Goal: Book appointment/travel/reservation

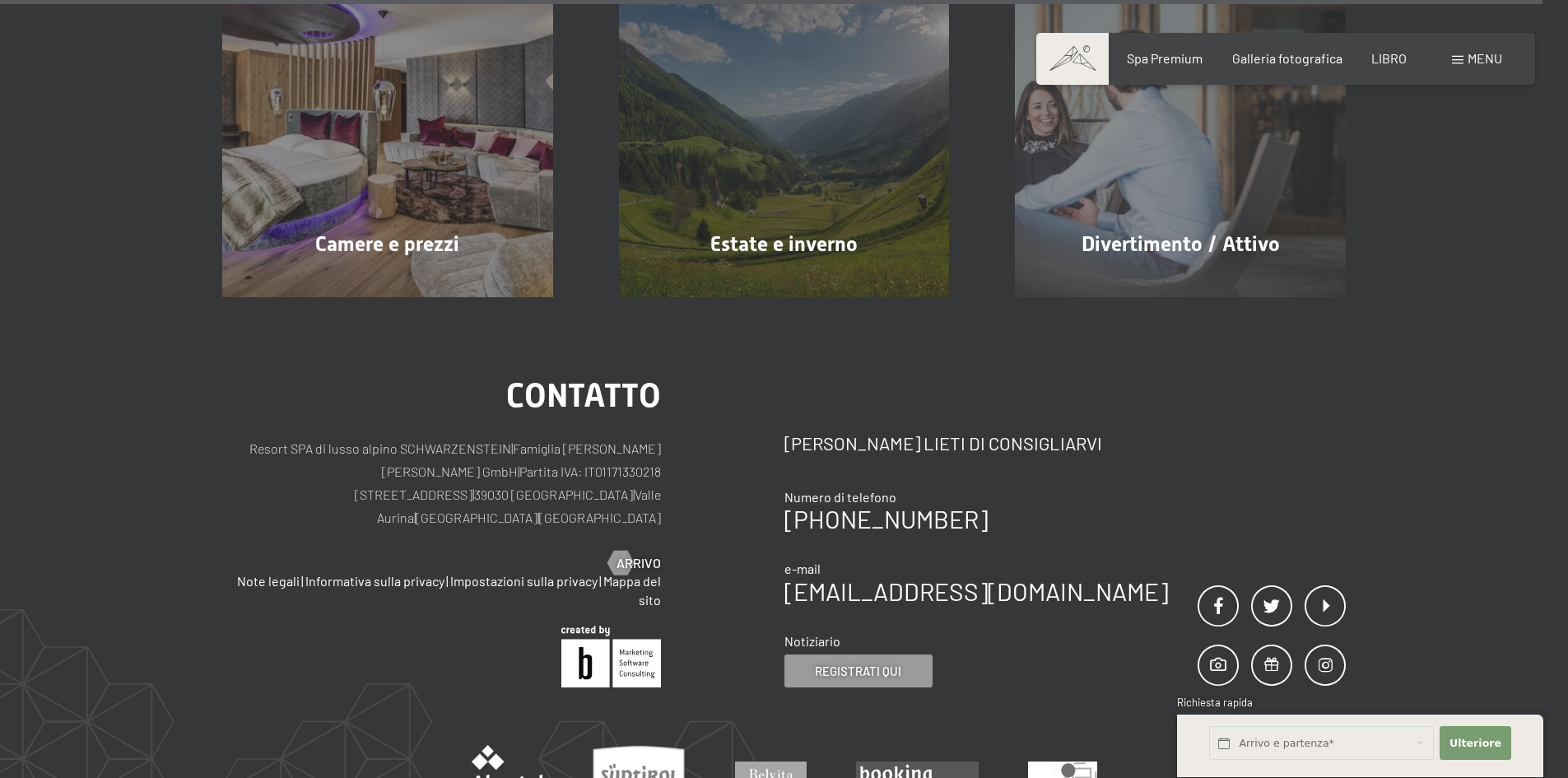
scroll to position [9644, 0]
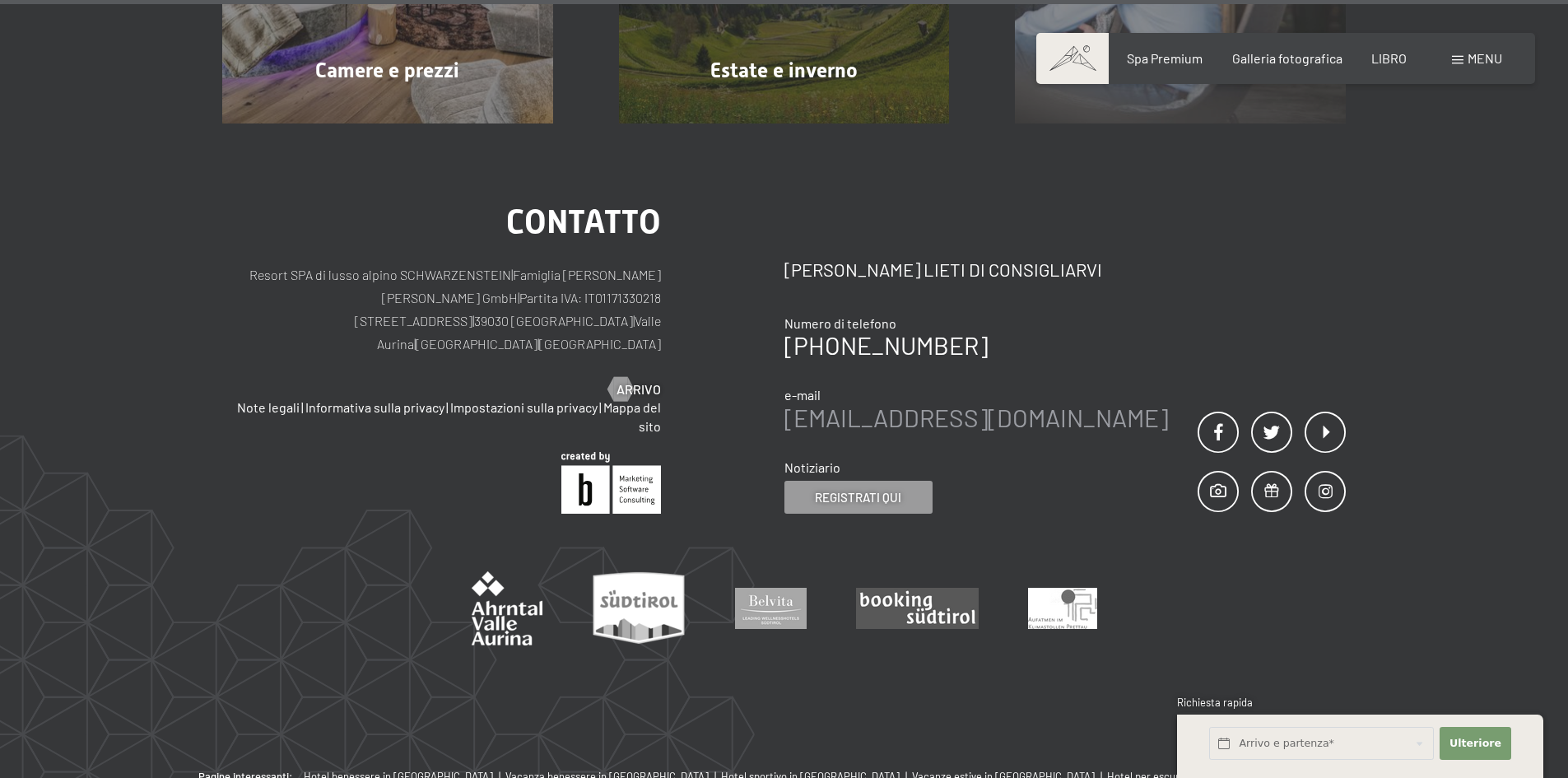
click at [946, 403] on font "[EMAIL_ADDRESS][DOMAIN_NAME]" at bounding box center [976, 418] width 383 height 30
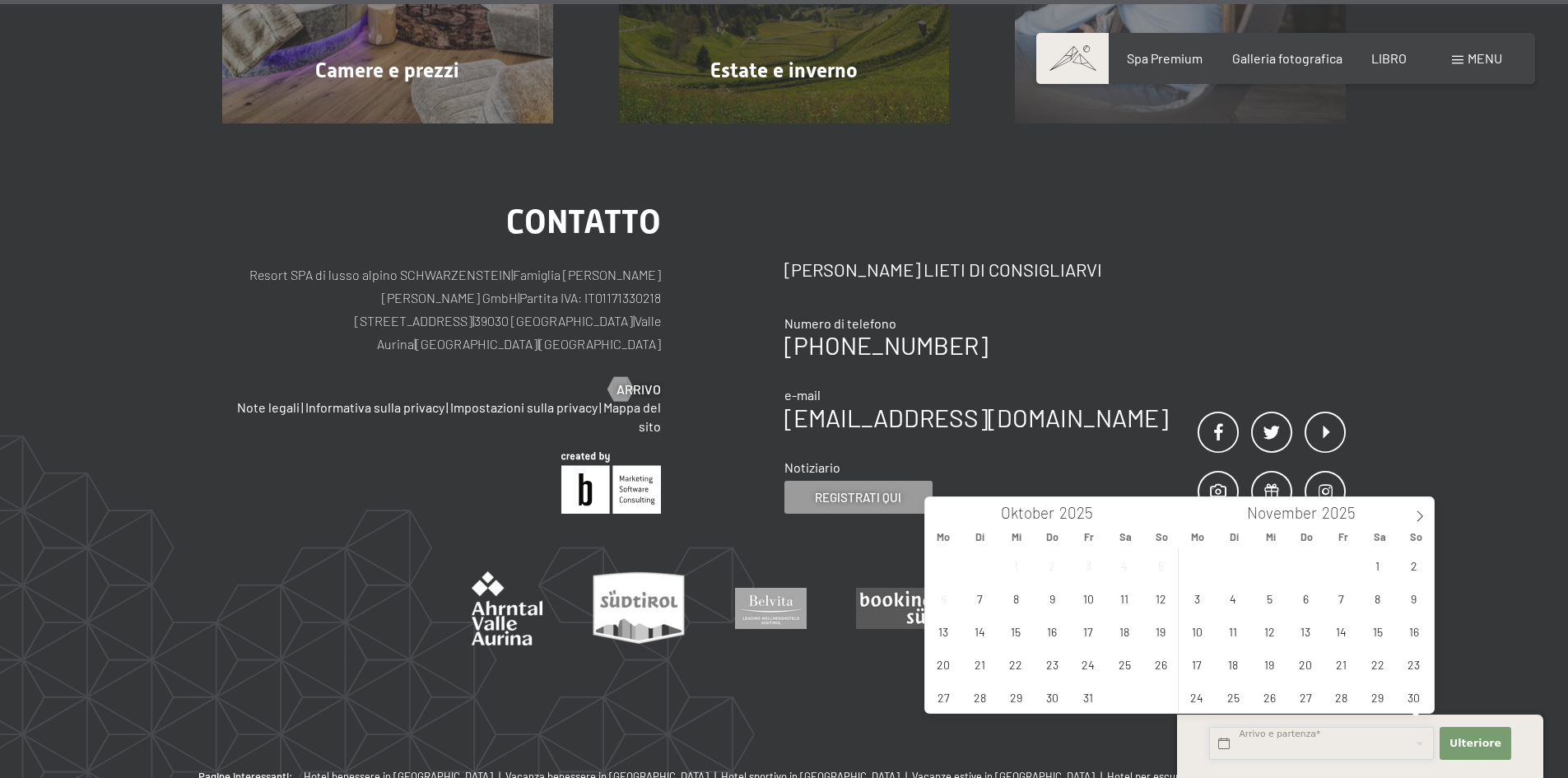
click at [1339, 754] on input "text" at bounding box center [1321, 744] width 225 height 33
click at [1408, 502] on span at bounding box center [1420, 511] width 28 height 28
click at [1271, 673] on span "24" at bounding box center [1269, 664] width 32 height 32
click at [1409, 669] on span "28" at bounding box center [1413, 664] width 32 height 32
type input "Mi. [DATE] - So. [DATE]"
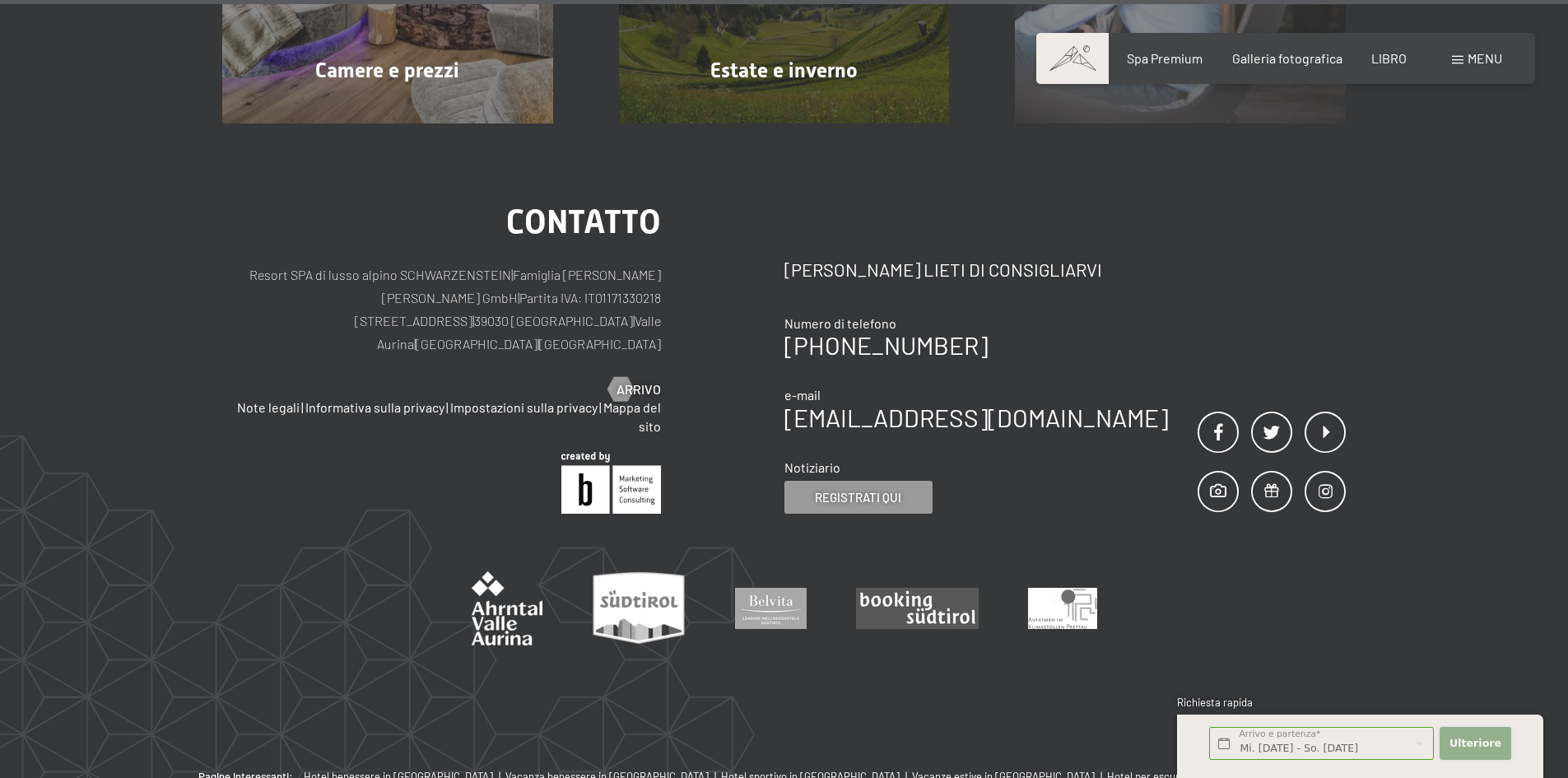
click at [1477, 746] on font "Ulteriore" at bounding box center [1475, 743] width 52 height 12
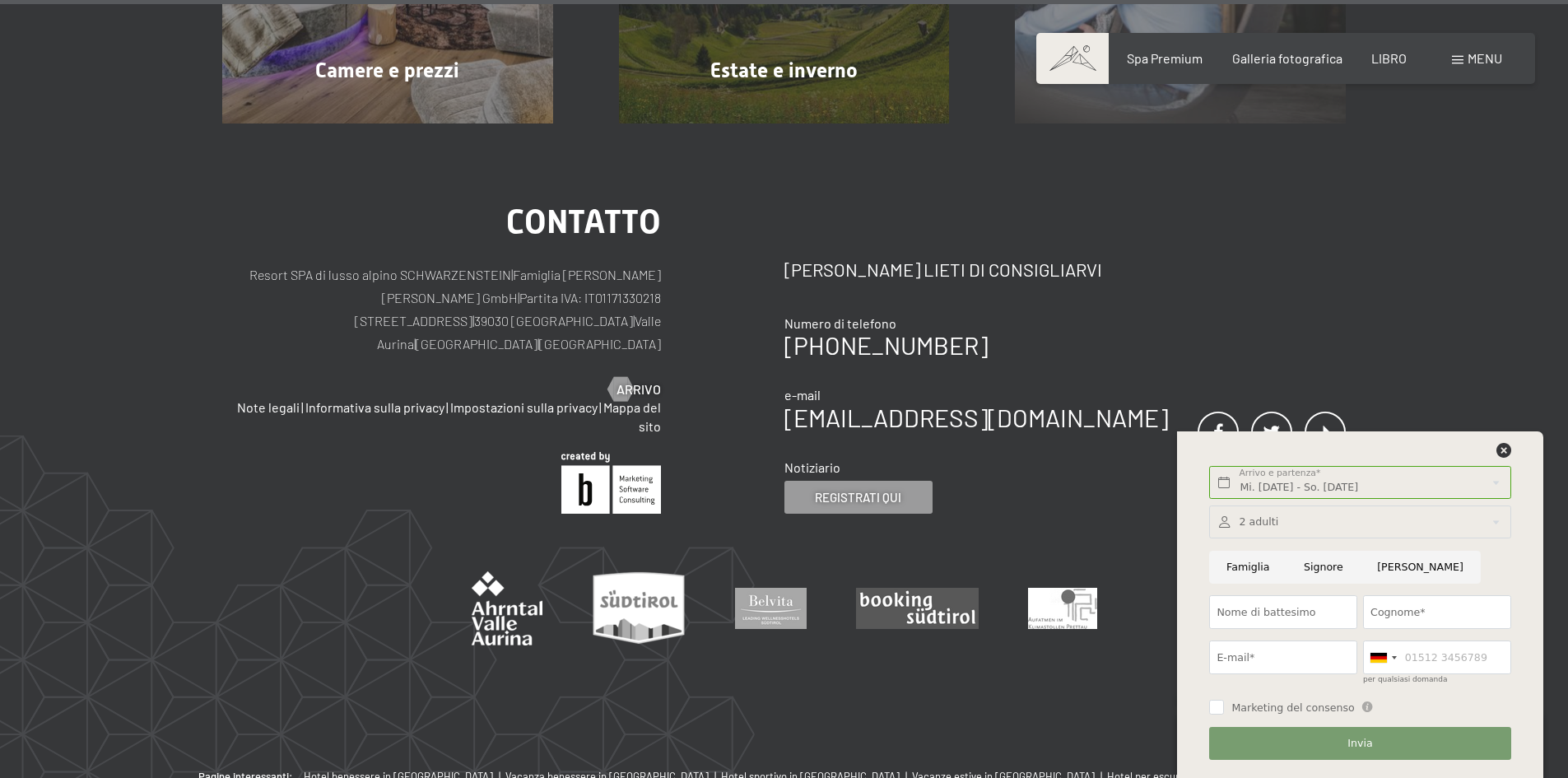
click at [1333, 523] on div at bounding box center [1359, 522] width 301 height 33
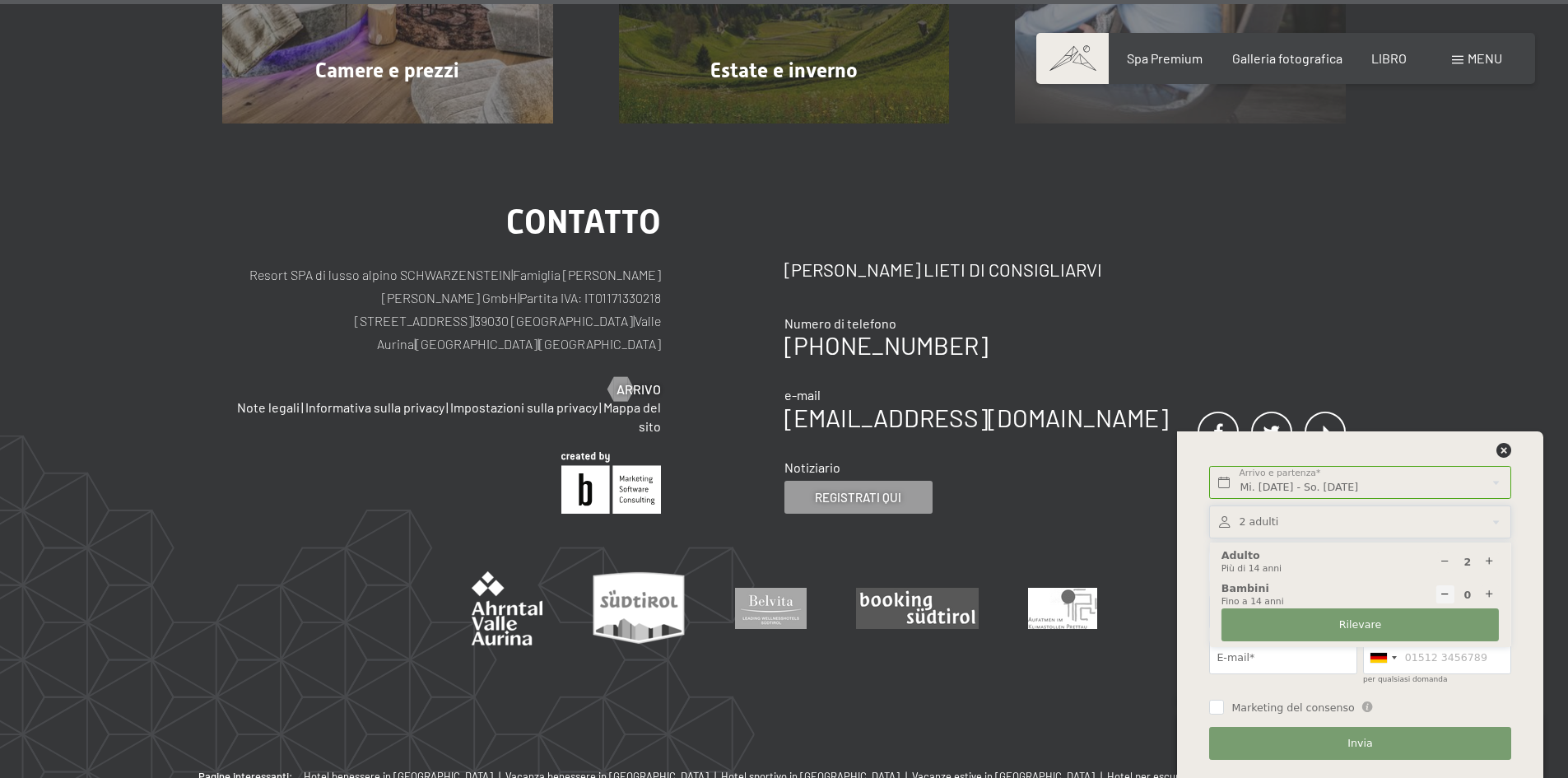
click at [1492, 562] on icon at bounding box center [1489, 562] width 11 height 11
type input "3"
click at [1330, 624] on button "Rilevare" at bounding box center [1360, 625] width 278 height 33
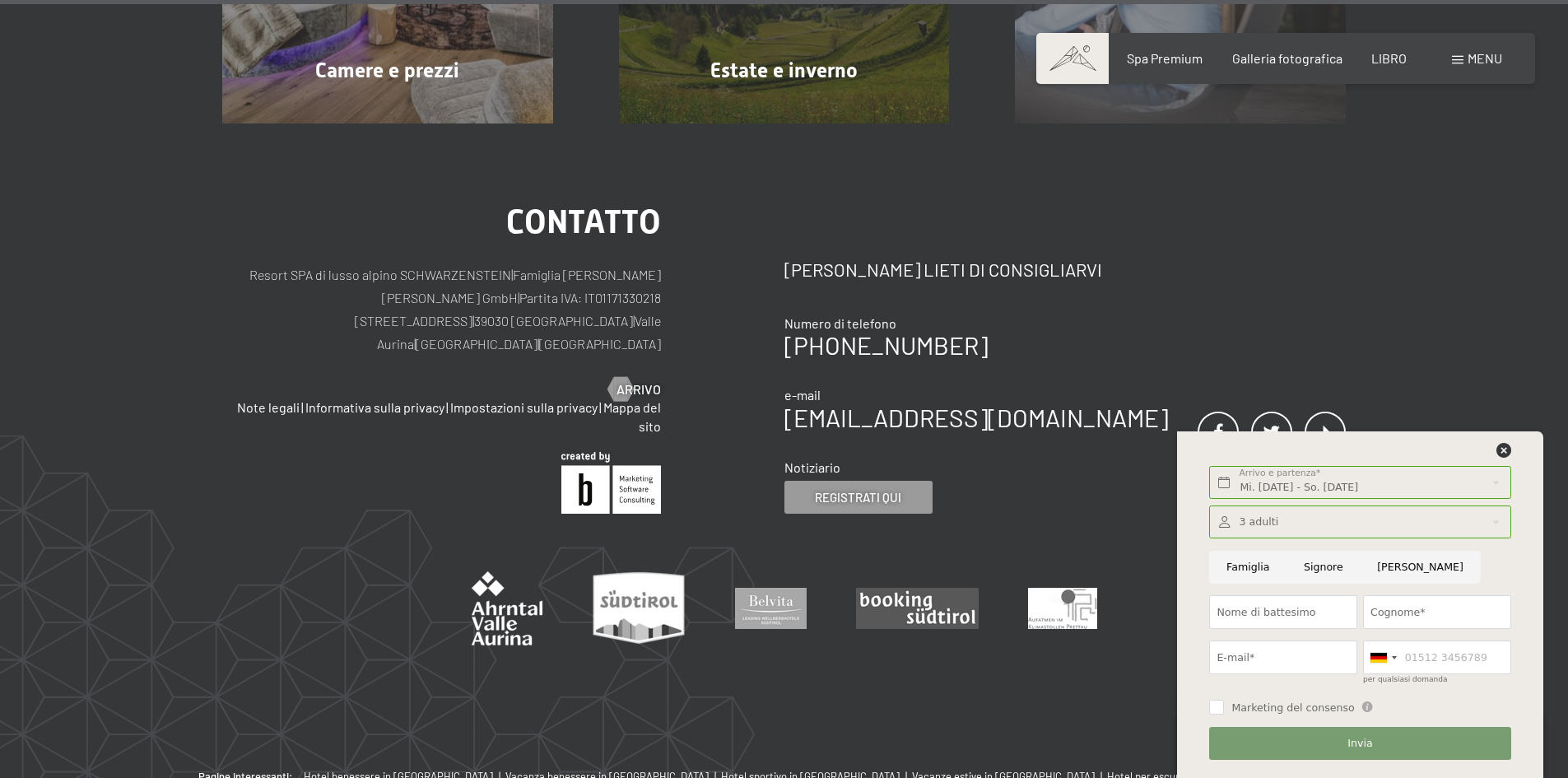
click at [1253, 569] on input "Famiglia" at bounding box center [1248, 568] width 78 height 33
radio input "true"
click at [1266, 622] on input "Nome di battesimo" at bounding box center [1283, 612] width 148 height 33
type input "[PERSON_NAME]"
type input "Biffi"
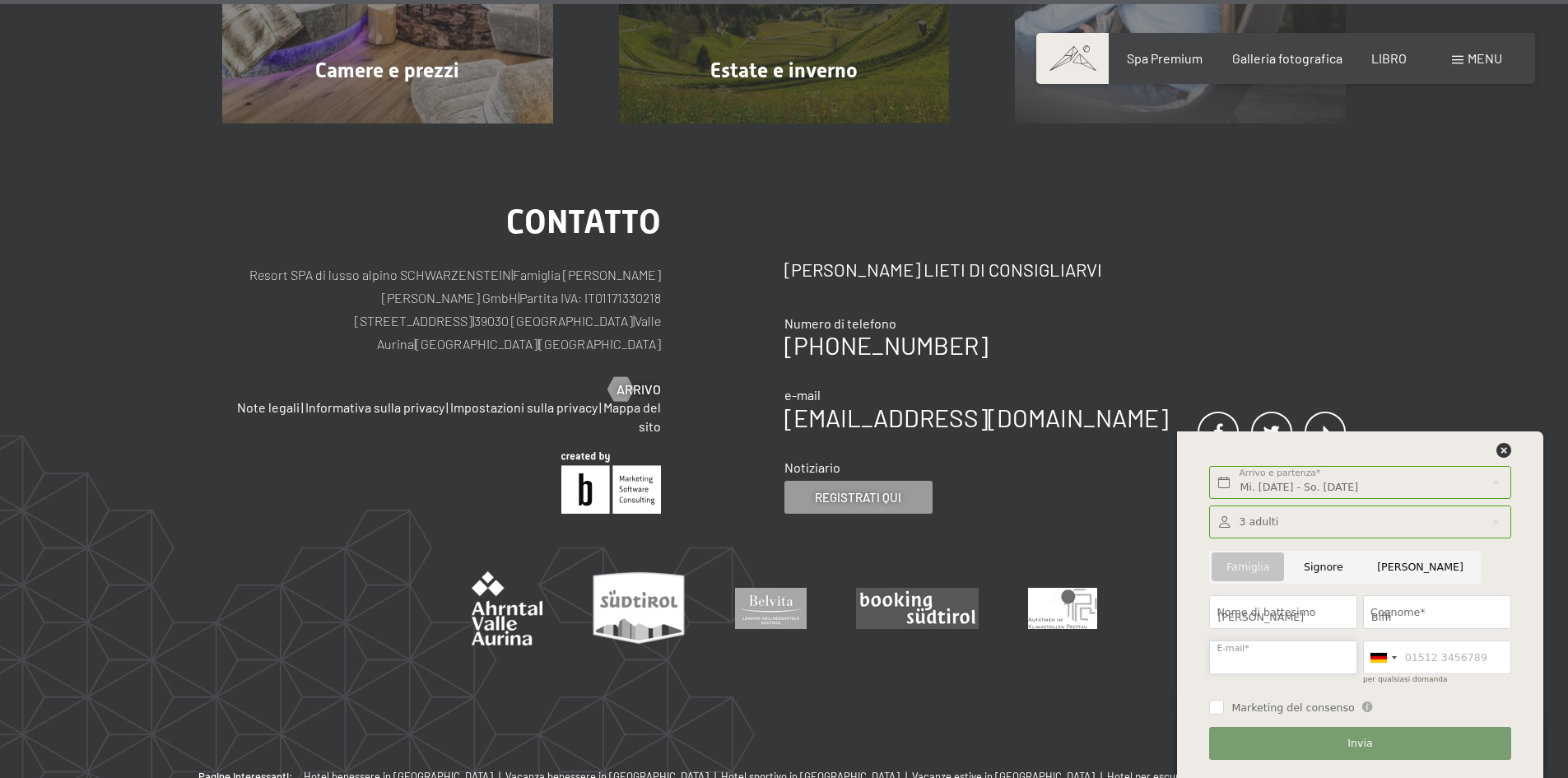
type input "[PERSON_NAME][EMAIL_ADDRESS][DOMAIN_NAME]"
type input "3487073013"
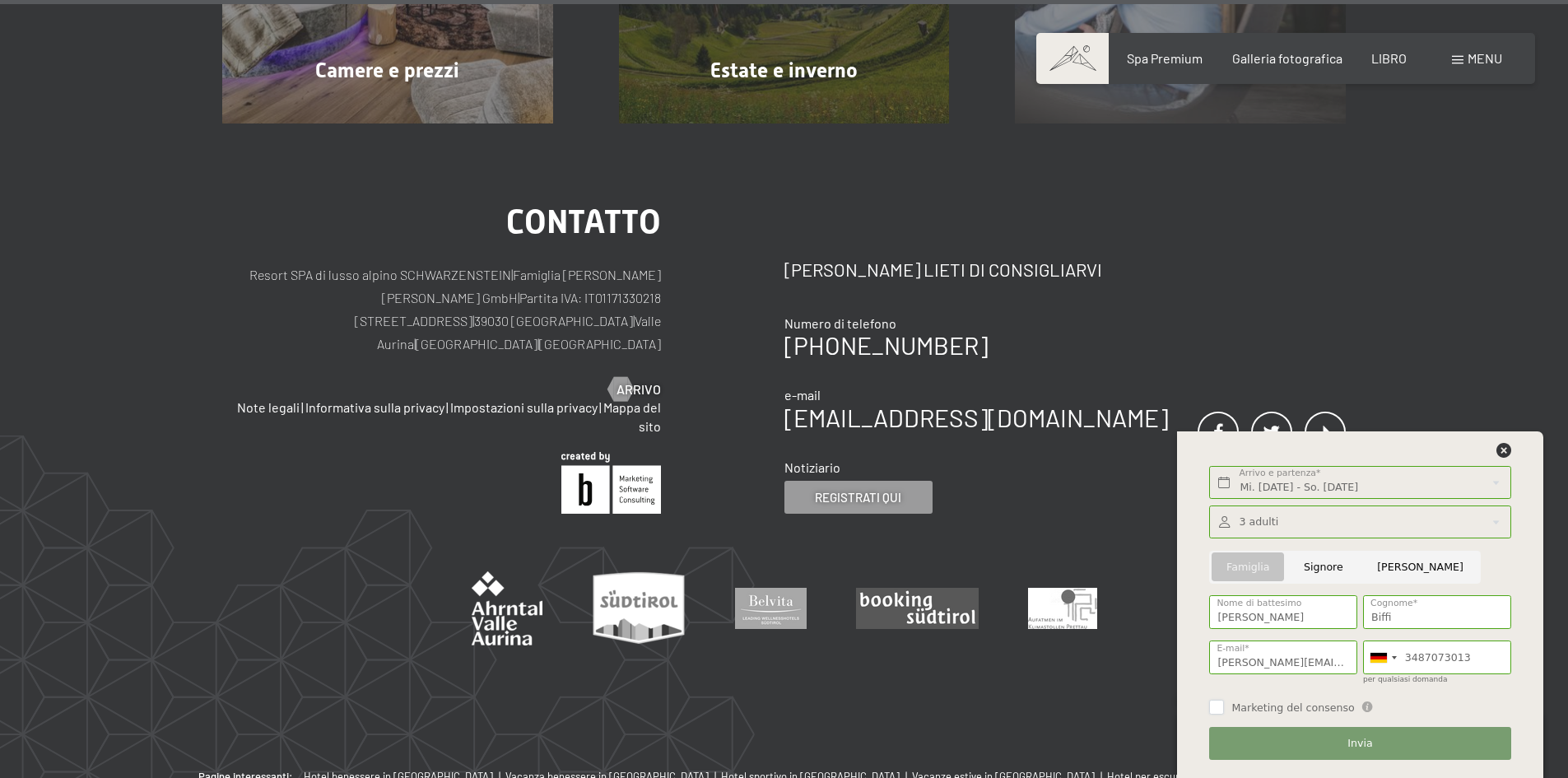
click at [1214, 712] on input "Marketing del consenso" at bounding box center [1216, 708] width 15 height 15
checkbox input "true"
click at [1323, 569] on input "Signore" at bounding box center [1323, 568] width 73 height 33
radio input "true"
click at [1317, 742] on button "Invia" at bounding box center [1359, 744] width 301 height 33
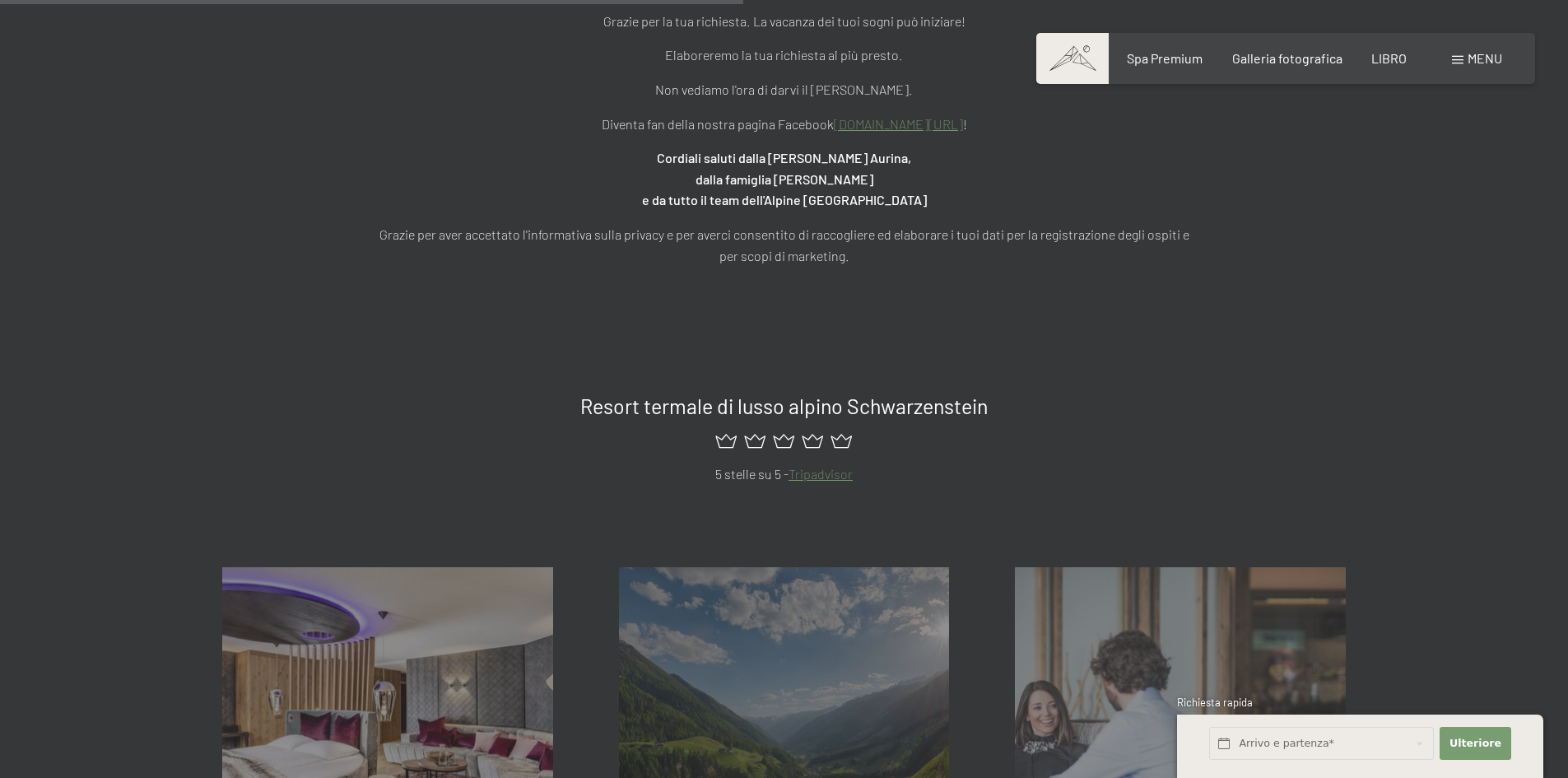
scroll to position [741, 0]
